Goal: Task Accomplishment & Management: Manage account settings

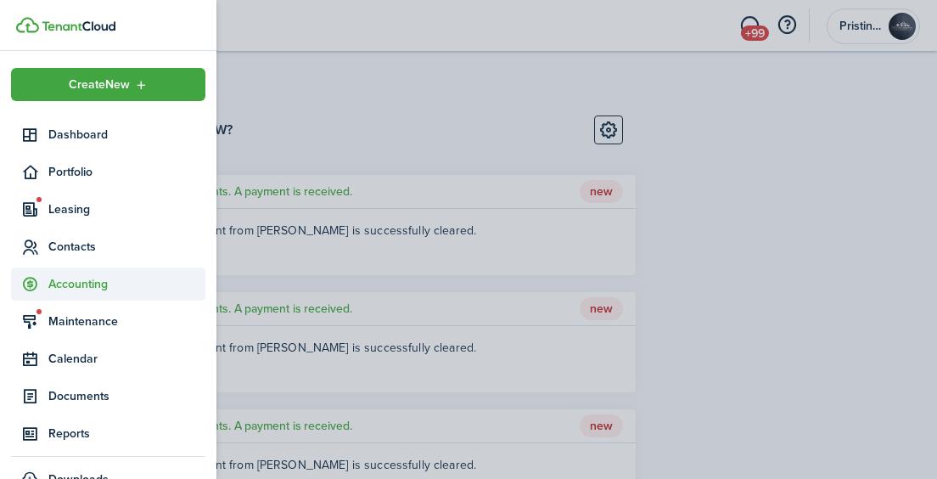
click at [80, 286] on span "Accounting" at bounding box center [126, 284] width 157 height 18
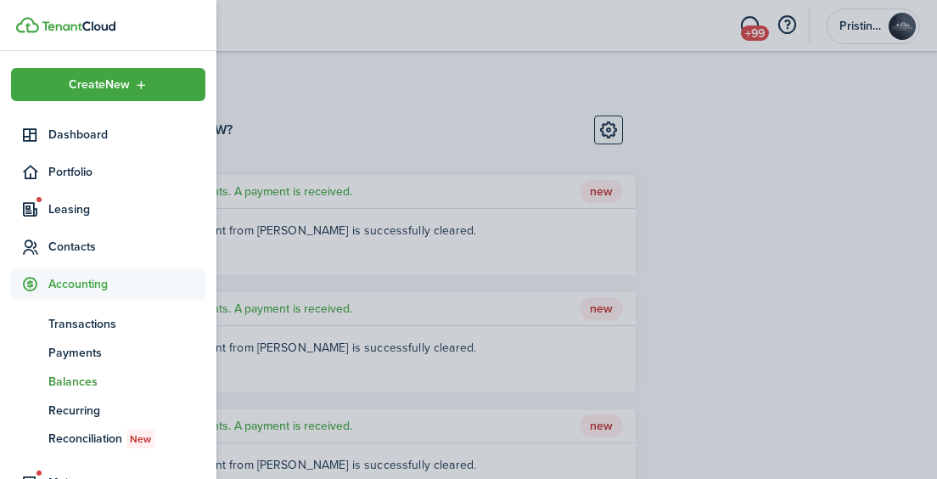
click at [82, 378] on span "Balances" at bounding box center [126, 381] width 157 height 18
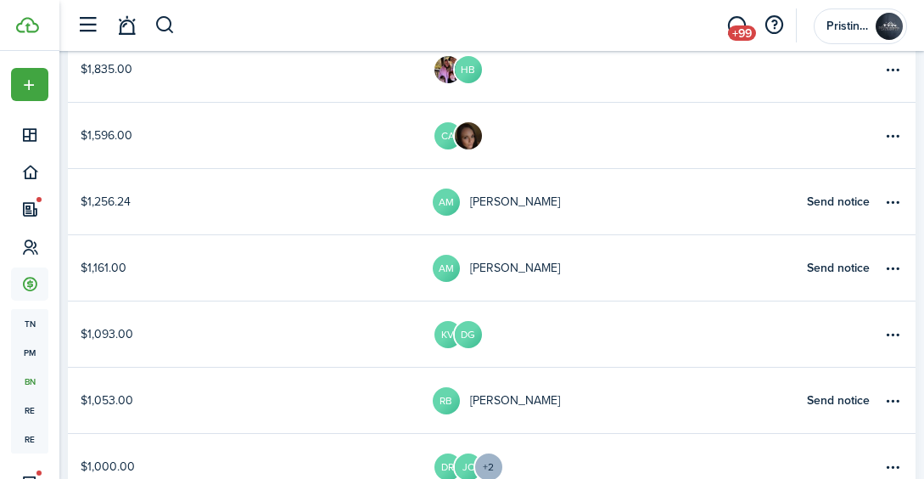
scroll to position [442, 0]
click at [414, 268] on link "$1,161.00" at bounding box center [250, 266] width 365 height 65
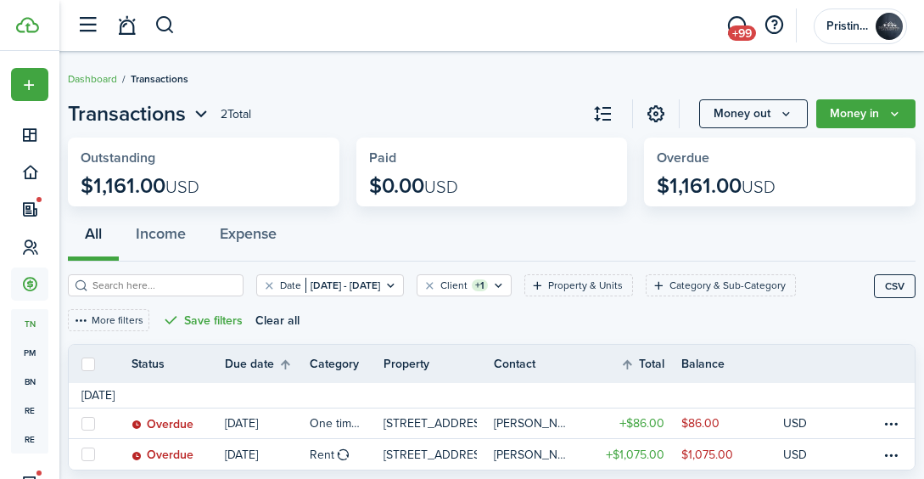
scroll to position [47, 0]
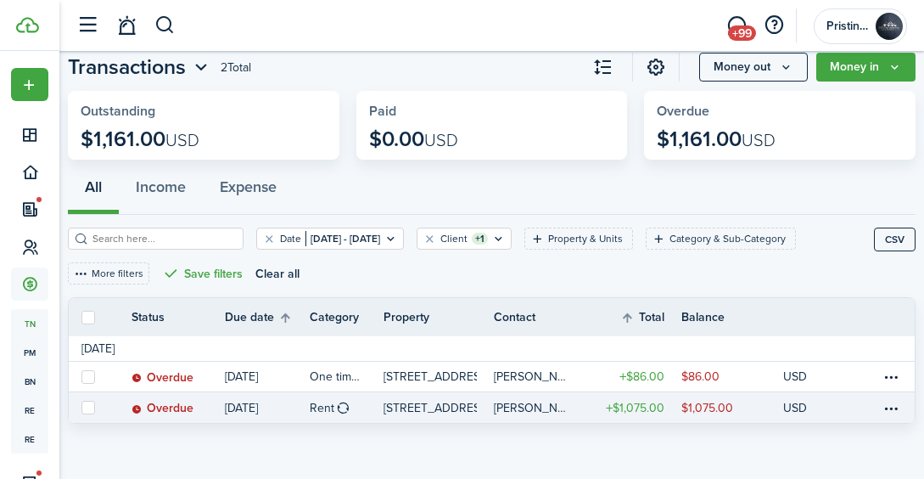
click at [753, 401] on link "$1,075.00" at bounding box center [732, 407] width 102 height 31
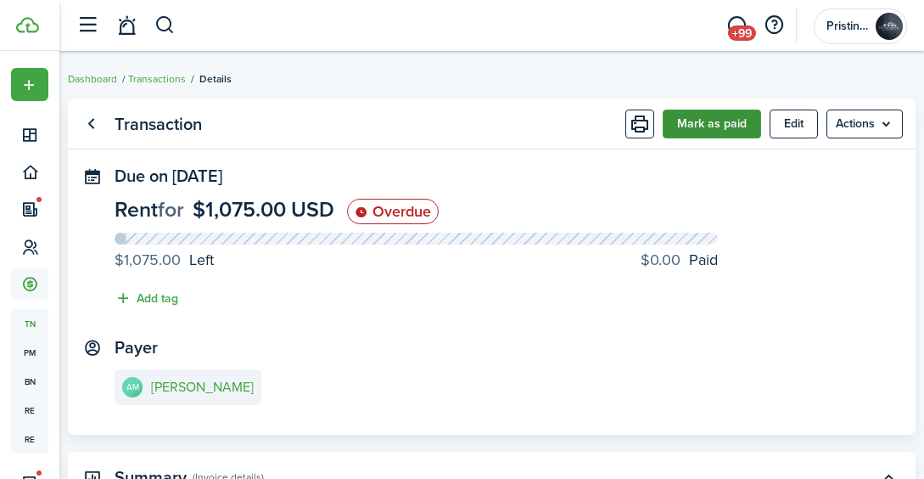
click at [700, 127] on button "Mark as paid" at bounding box center [712, 123] width 98 height 29
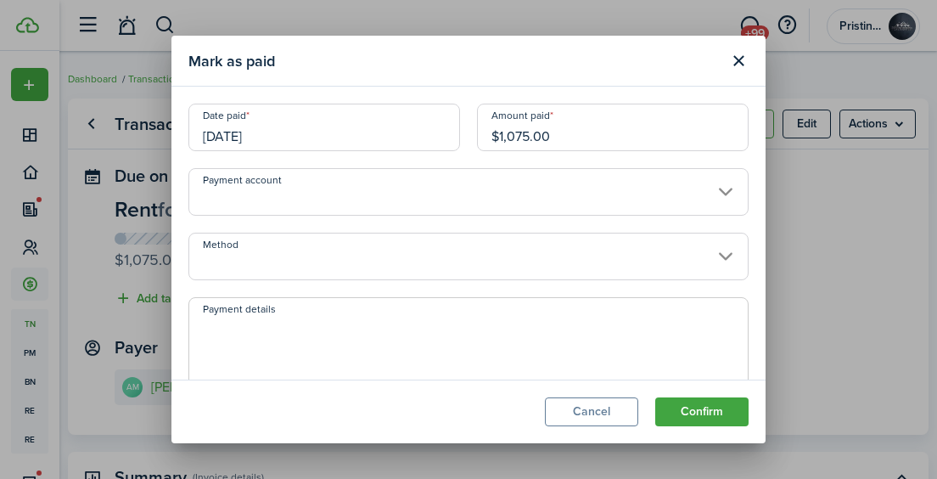
click at [413, 263] on input "Method" at bounding box center [468, 256] width 560 height 48
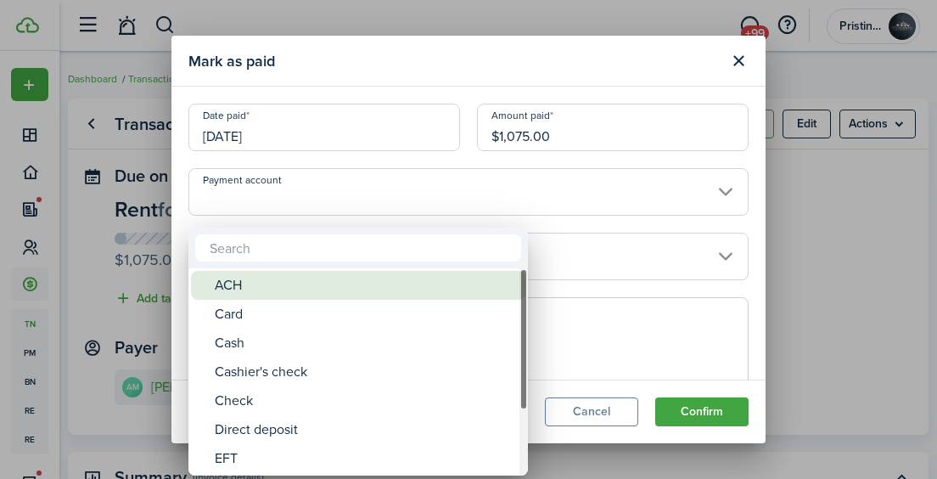
click at [344, 296] on div "ACH" at bounding box center [365, 285] width 300 height 29
type input "ACH"
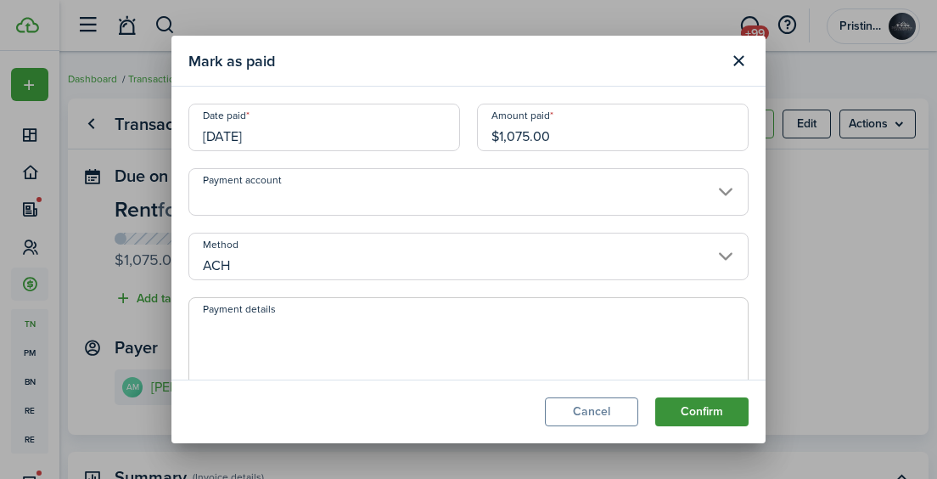
click at [676, 410] on button "Confirm" at bounding box center [701, 411] width 93 height 29
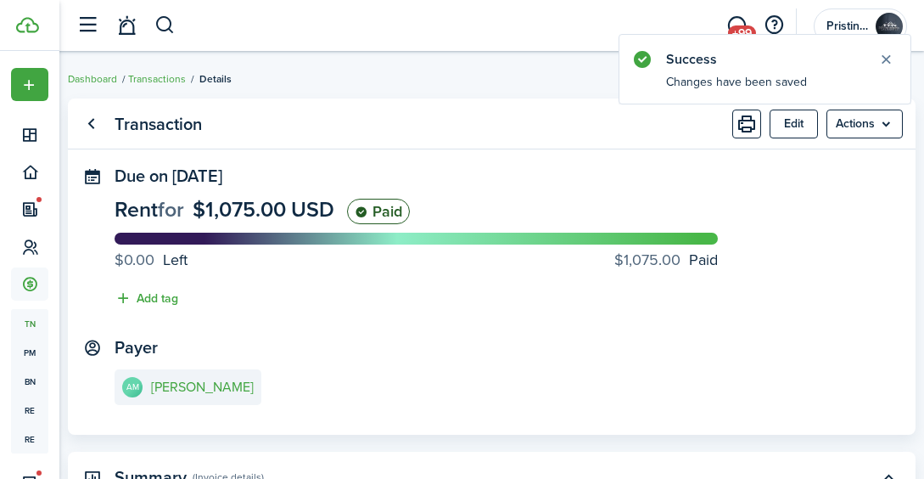
scroll to position [47, 0]
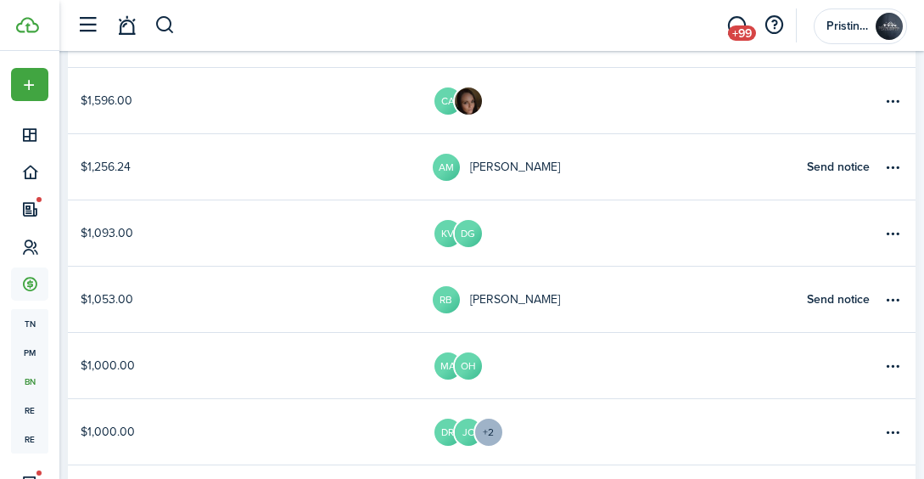
scroll to position [478, 0]
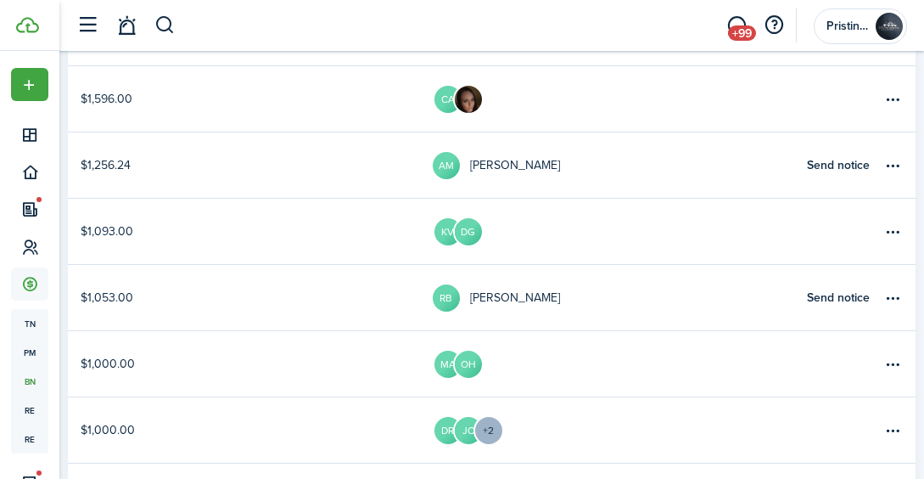
click at [371, 321] on link "$1,053.00" at bounding box center [250, 297] width 365 height 65
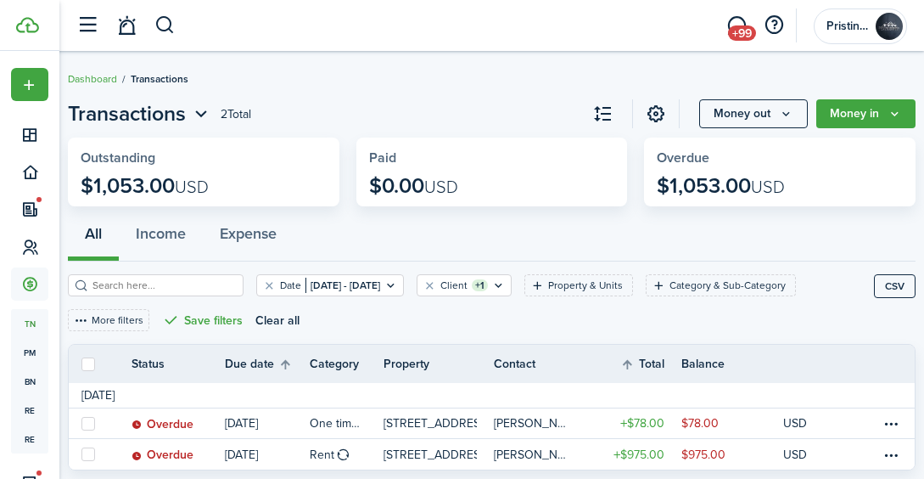
scroll to position [47, 0]
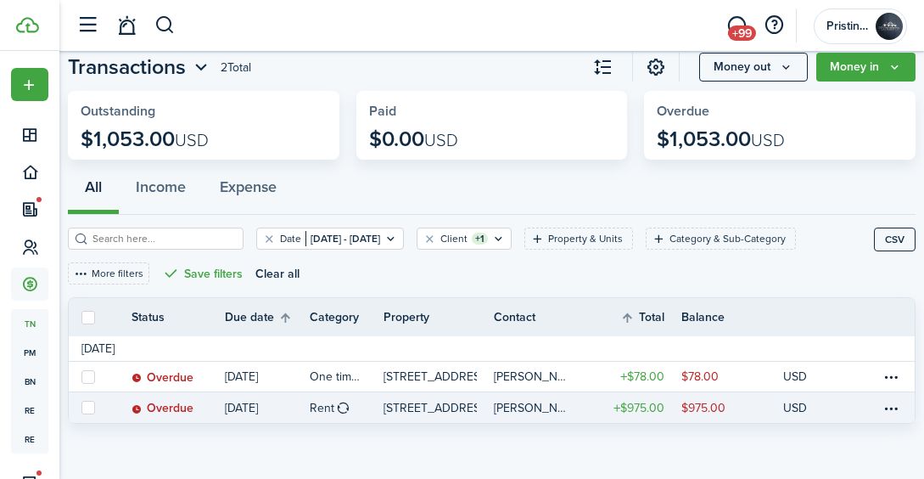
click at [781, 401] on link "$975.00" at bounding box center [732, 407] width 102 height 31
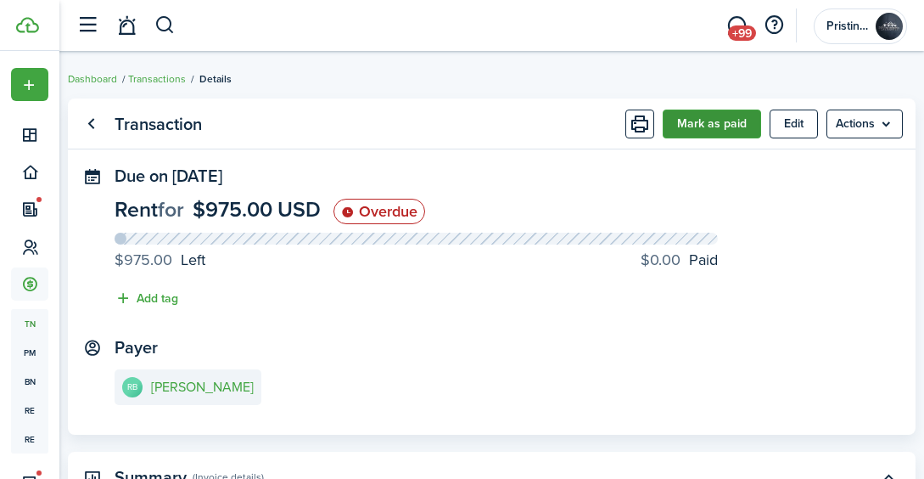
click at [716, 126] on button "Mark as paid" at bounding box center [712, 123] width 98 height 29
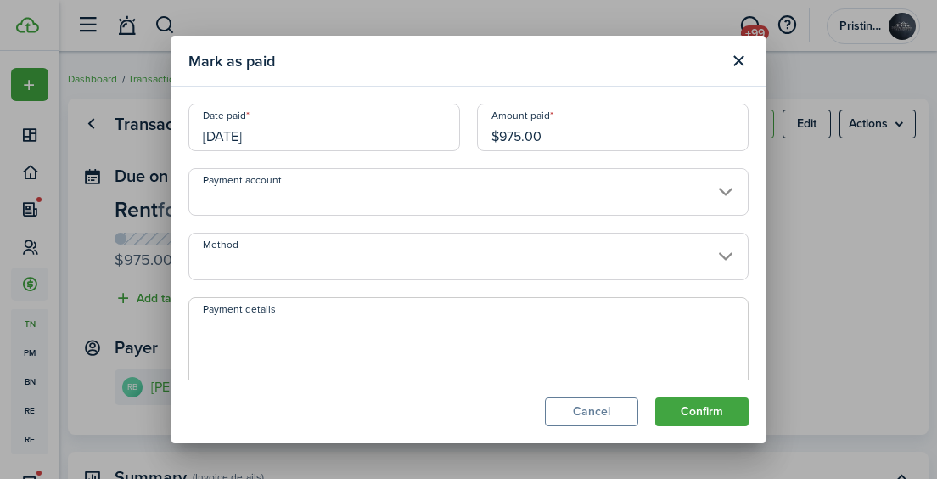
click at [422, 255] on input "Method" at bounding box center [468, 256] width 560 height 48
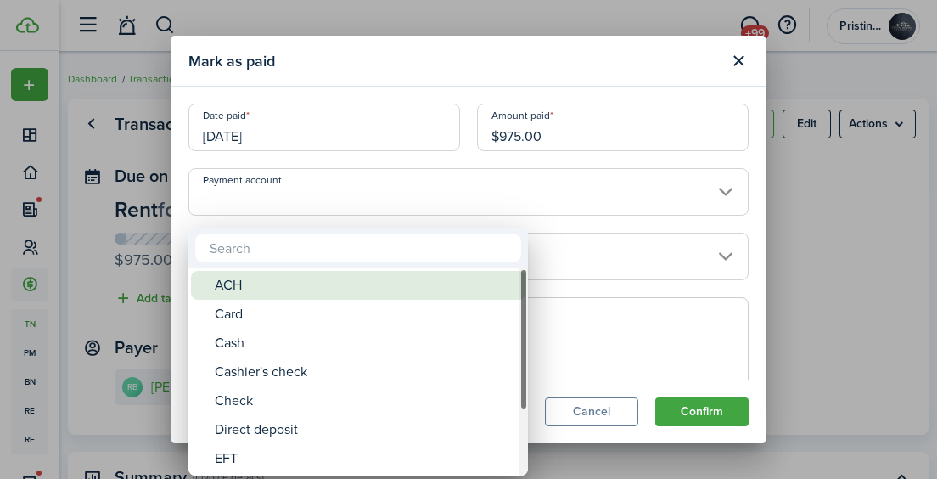
click at [340, 283] on div "ACH" at bounding box center [365, 285] width 300 height 29
type input "ACH"
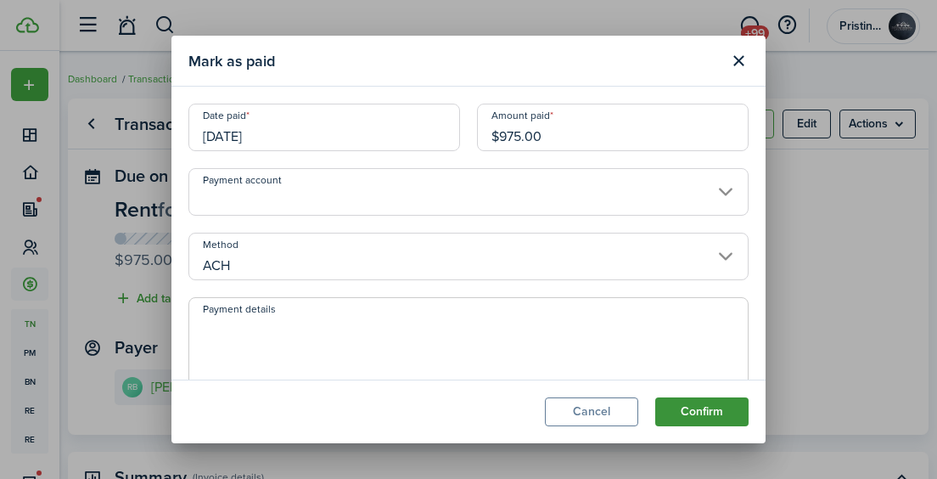
click at [699, 412] on button "Confirm" at bounding box center [701, 411] width 93 height 29
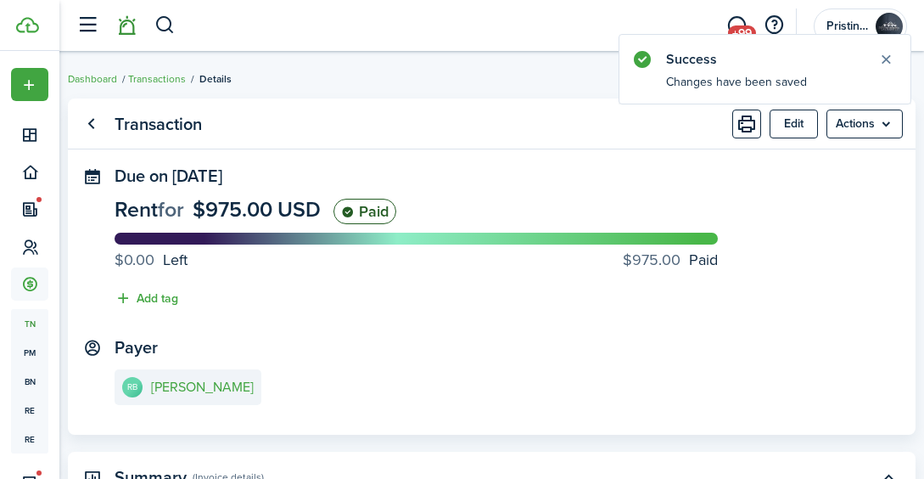
click at [128, 25] on link at bounding box center [126, 25] width 32 height 43
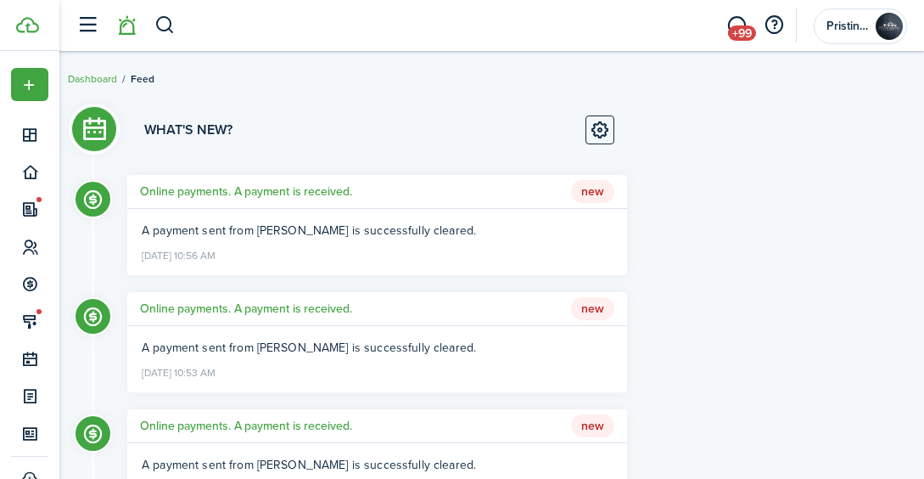
click at [125, 26] on li at bounding box center [126, 25] width 39 height 43
